Goal: Transaction & Acquisition: Purchase product/service

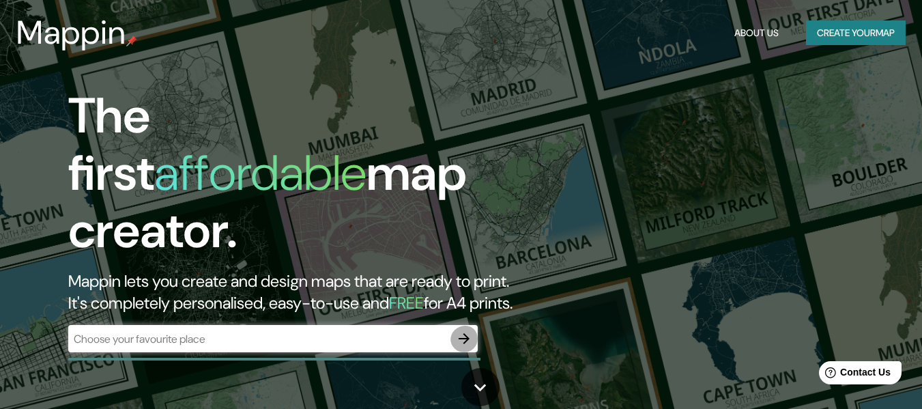
click at [468, 344] on icon "button" at bounding box center [464, 338] width 11 height 11
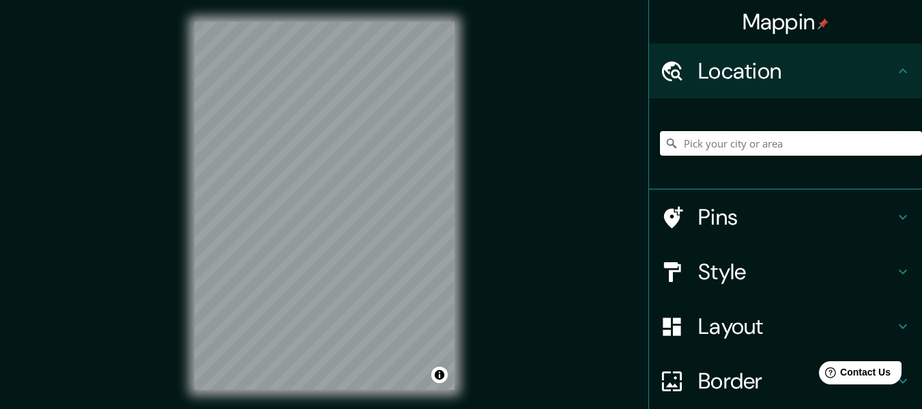
click at [704, 156] on input "Pick your city or area" at bounding box center [791, 143] width 262 height 25
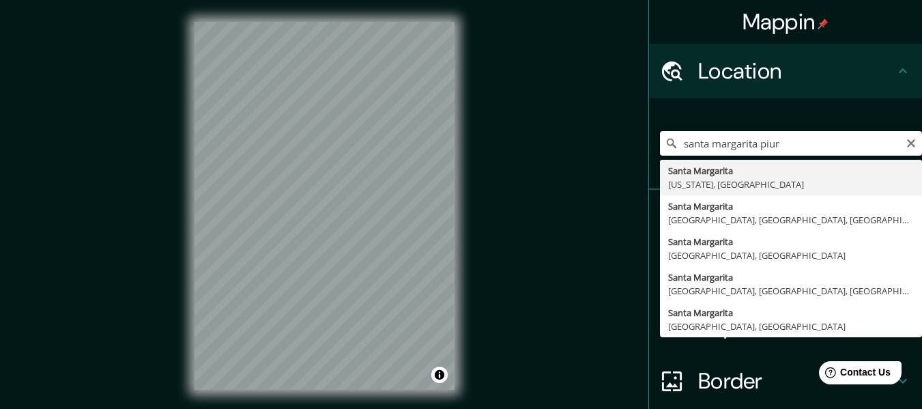
type input "santa margarita piura"
click at [841, 148] on input "santa margarita piura" at bounding box center [791, 143] width 262 height 25
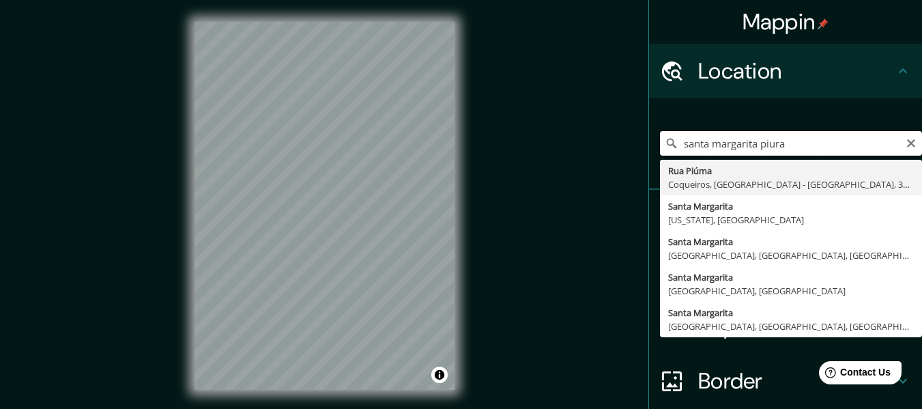
click at [841, 148] on input "santa margarita piura" at bounding box center [791, 143] width 262 height 25
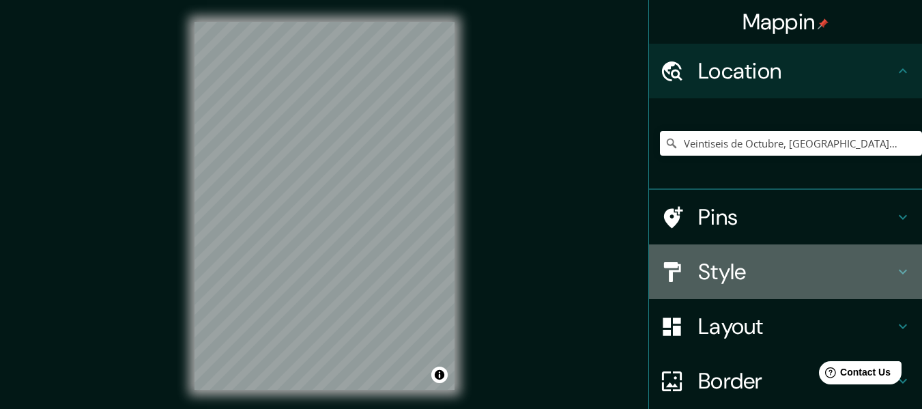
click at [739, 299] on div "Style" at bounding box center [785, 271] width 273 height 55
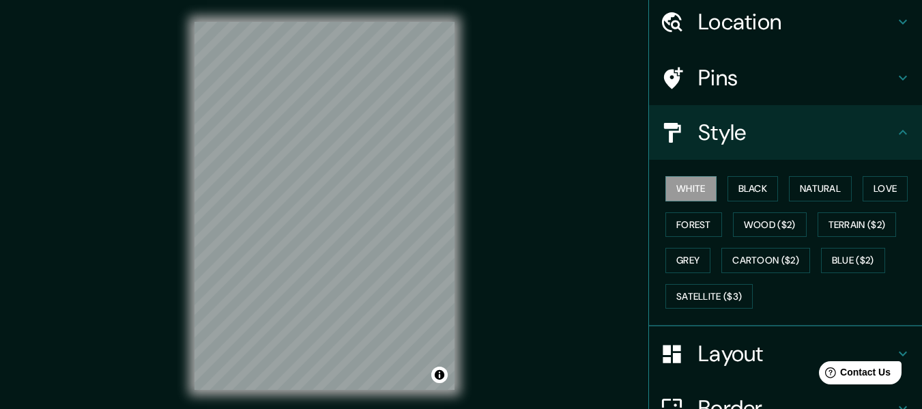
scroll to position [51, 0]
click at [754, 200] on button "Black" at bounding box center [753, 187] width 51 height 25
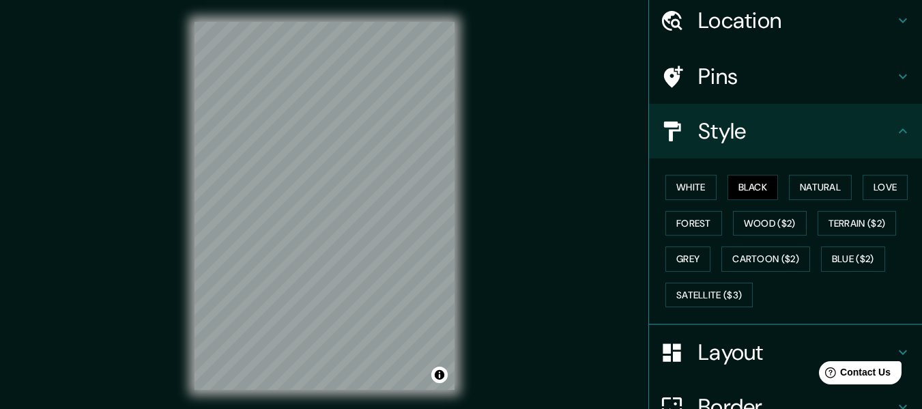
scroll to position [0, 0]
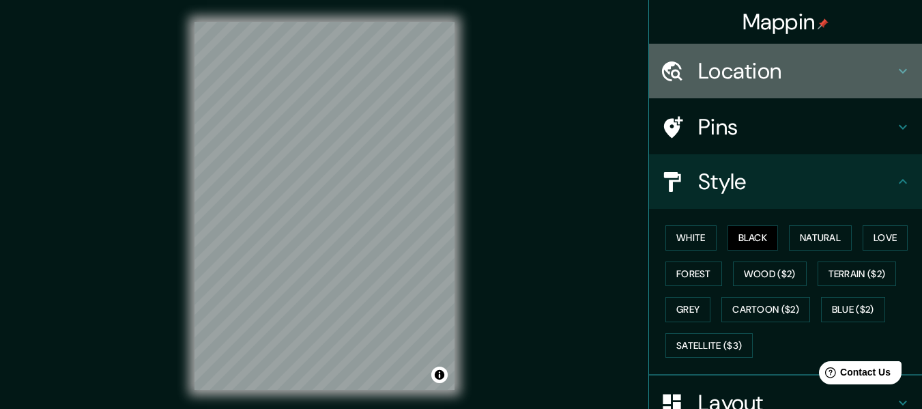
click at [770, 73] on h4 "Location" at bounding box center [796, 70] width 197 height 27
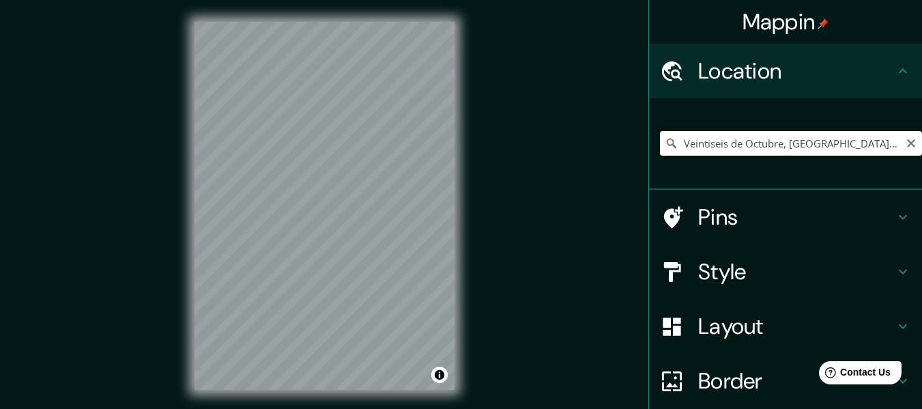
click at [774, 154] on input "Veintiseis de Octubre, Departamento de Piura, Perú" at bounding box center [791, 143] width 262 height 25
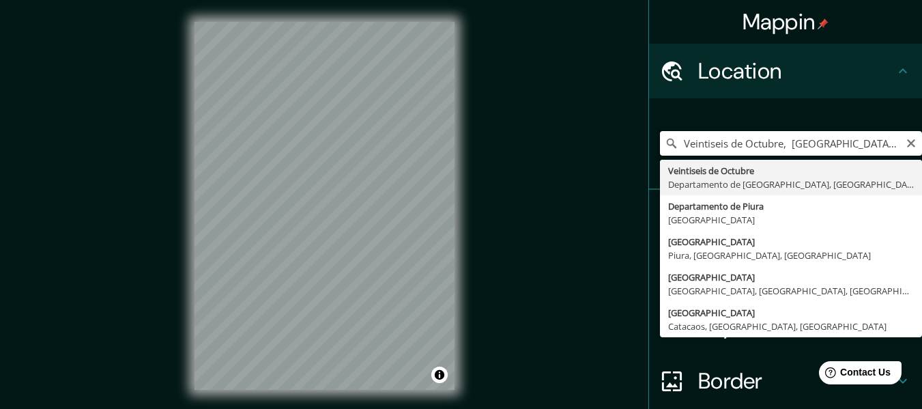
type input "Veintiseis de Octubre, Departamento de Piura, Perú"
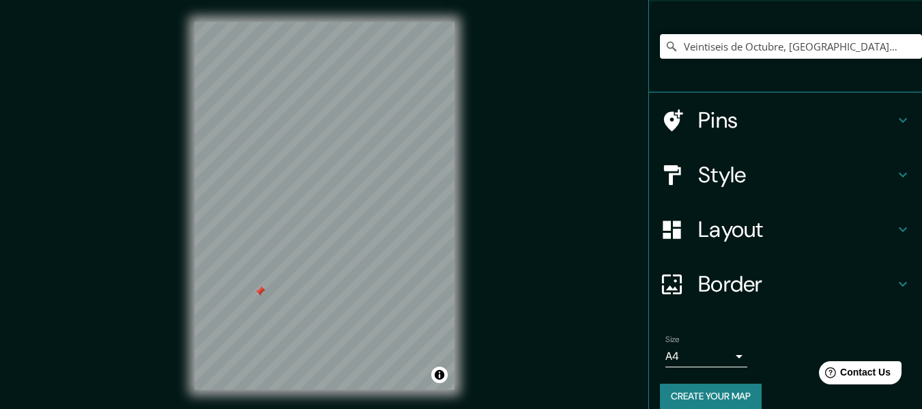
scroll to position [153, 0]
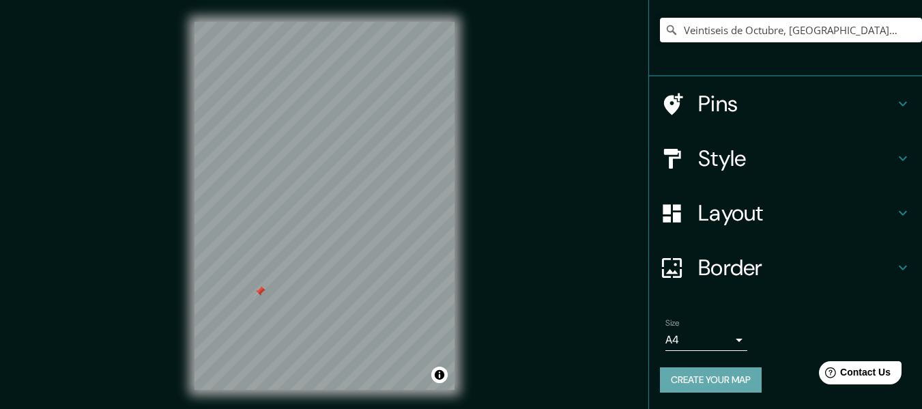
click at [736, 384] on button "Create your map" at bounding box center [711, 379] width 102 height 25
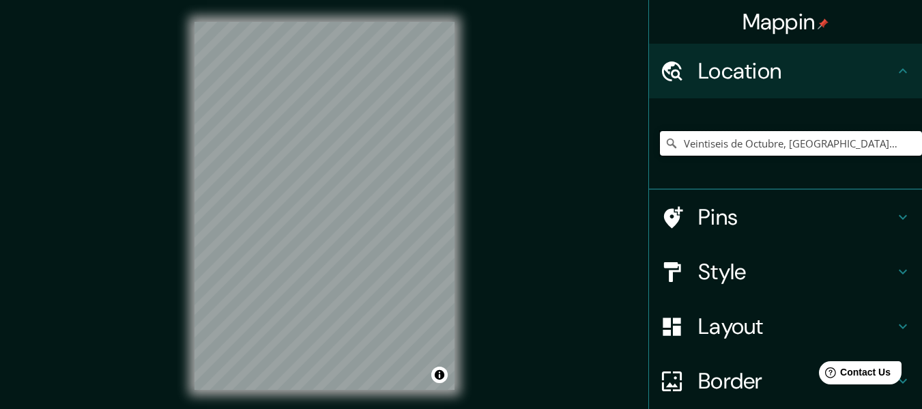
click at [805, 143] on input "Veintiseis de Octubre, Departamento de Piura, Perú" at bounding box center [791, 143] width 262 height 25
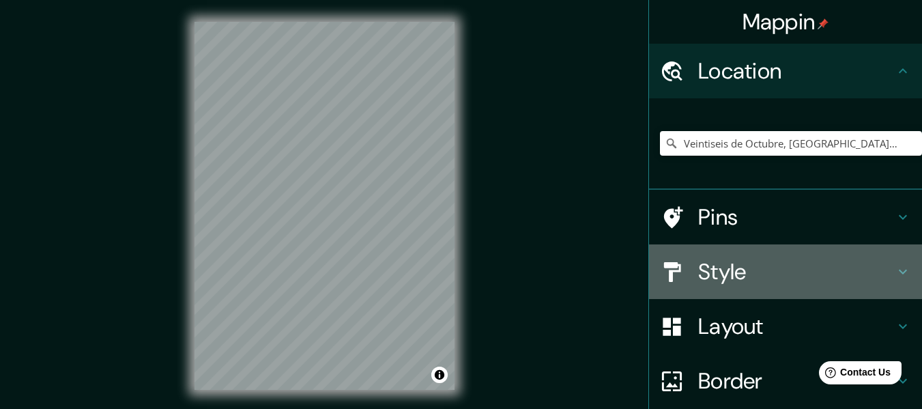
click at [803, 285] on h4 "Style" at bounding box center [796, 271] width 197 height 27
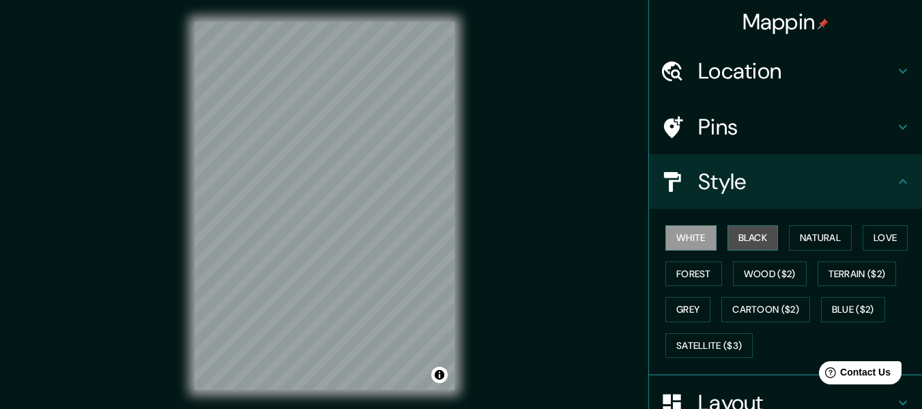
click at [734, 250] on button "Black" at bounding box center [753, 237] width 51 height 25
click at [766, 69] on h4 "Location" at bounding box center [796, 70] width 197 height 27
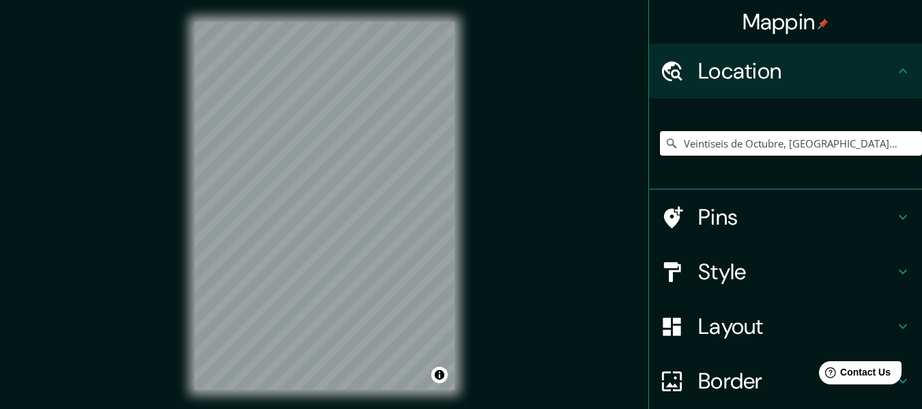
click at [898, 154] on input "Veintiseis de Octubre, Departamento de Piura, Perú" at bounding box center [791, 143] width 262 height 25
click at [877, 152] on input "Veintiseis de Octubre, Departamento de Piura, Perú" at bounding box center [791, 143] width 262 height 25
click at [462, 198] on div "© Mapbox © OpenStreetMap Improve this map" at bounding box center [325, 206] width 304 height 412
click at [884, 156] on input "Veintiseis de Octubre, Departamento de Piura, Perú" at bounding box center [791, 143] width 262 height 25
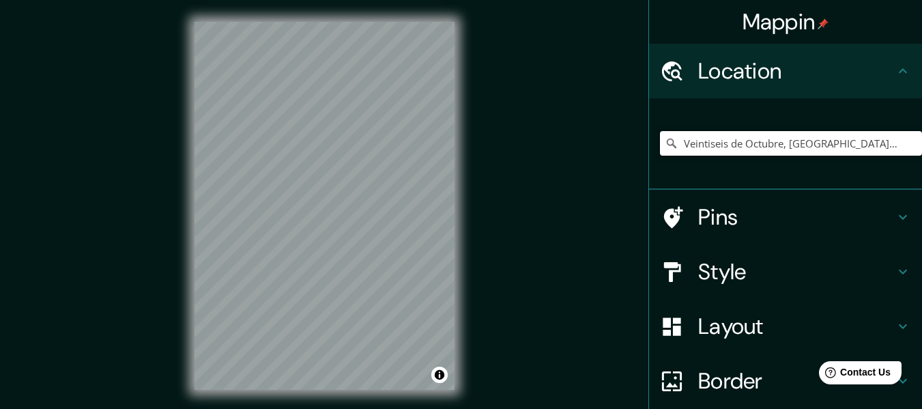
click at [760, 156] on input "Veintiseis de Octubre, Departamento de Piura, Perú" at bounding box center [791, 143] width 262 height 25
click at [713, 149] on input "Veintiseis de Octubre, Departamento de Piura, Perú" at bounding box center [791, 143] width 262 height 25
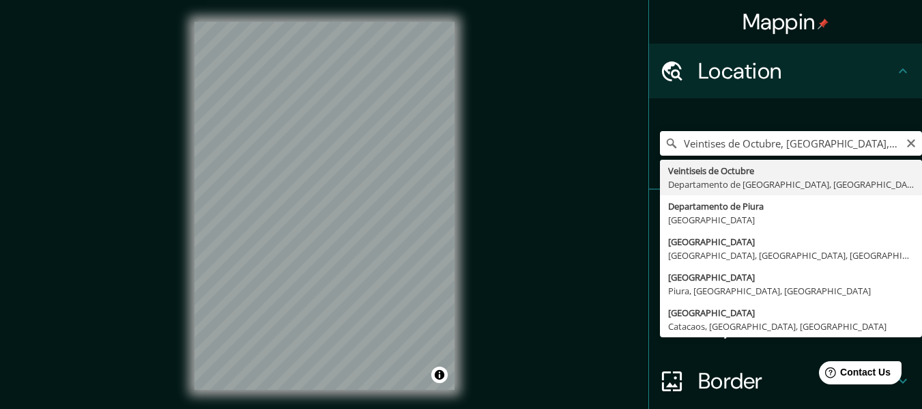
type input "Veintiseis de Octubre, Departamento de Piura, Perú"
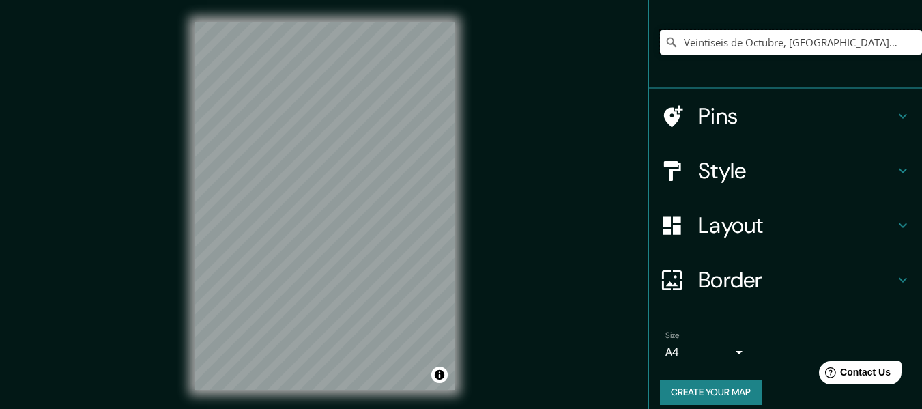
scroll to position [153, 0]
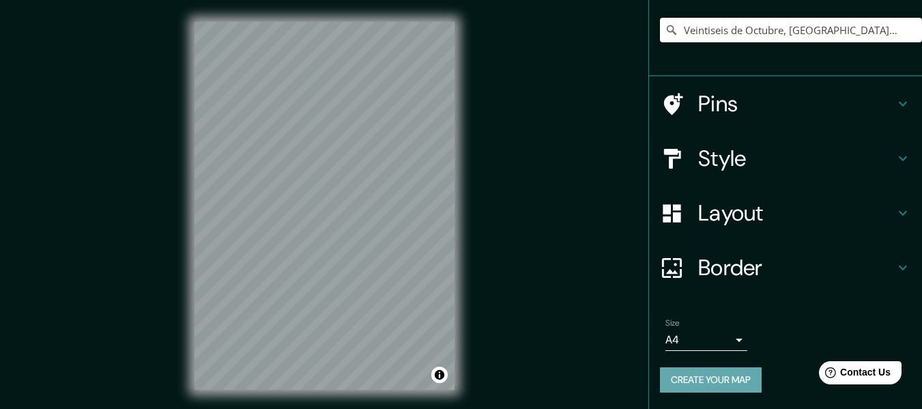
click at [695, 385] on button "Create your map" at bounding box center [711, 379] width 102 height 25
